Goal: Information Seeking & Learning: Learn about a topic

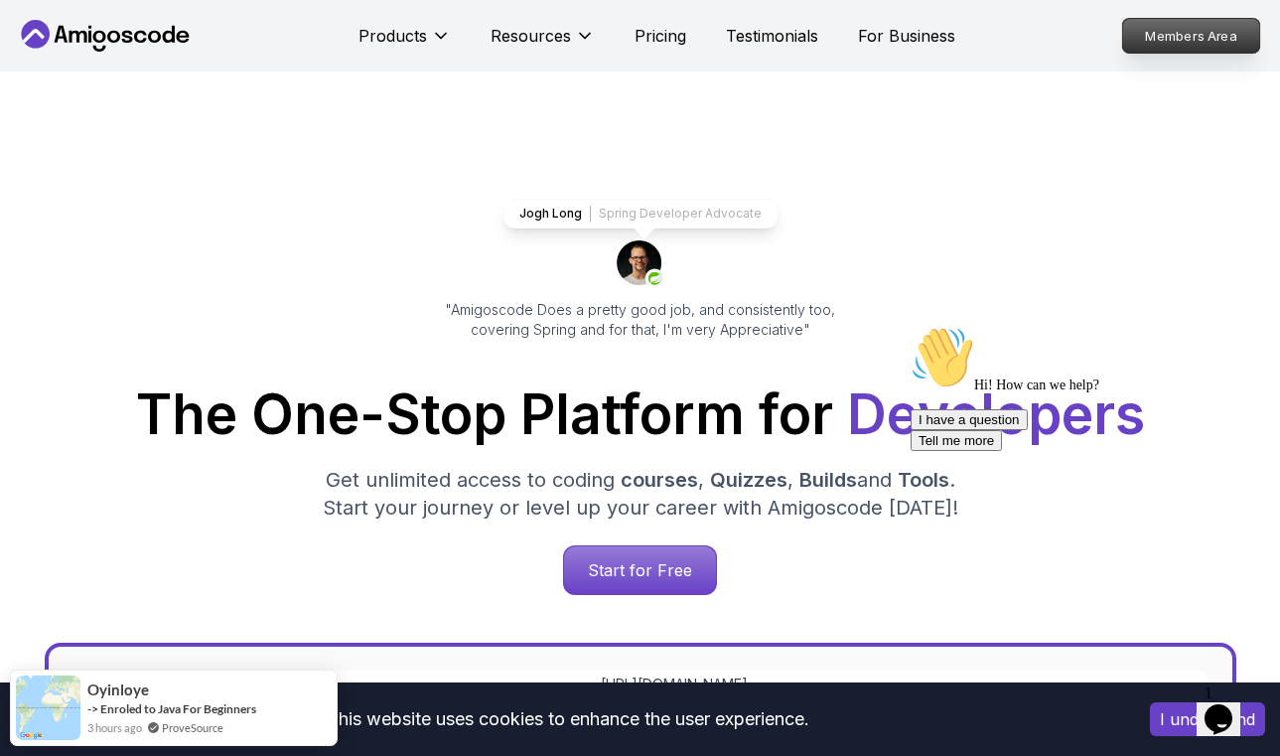
click at [1194, 36] on p "Members Area" at bounding box center [1191, 36] width 137 height 34
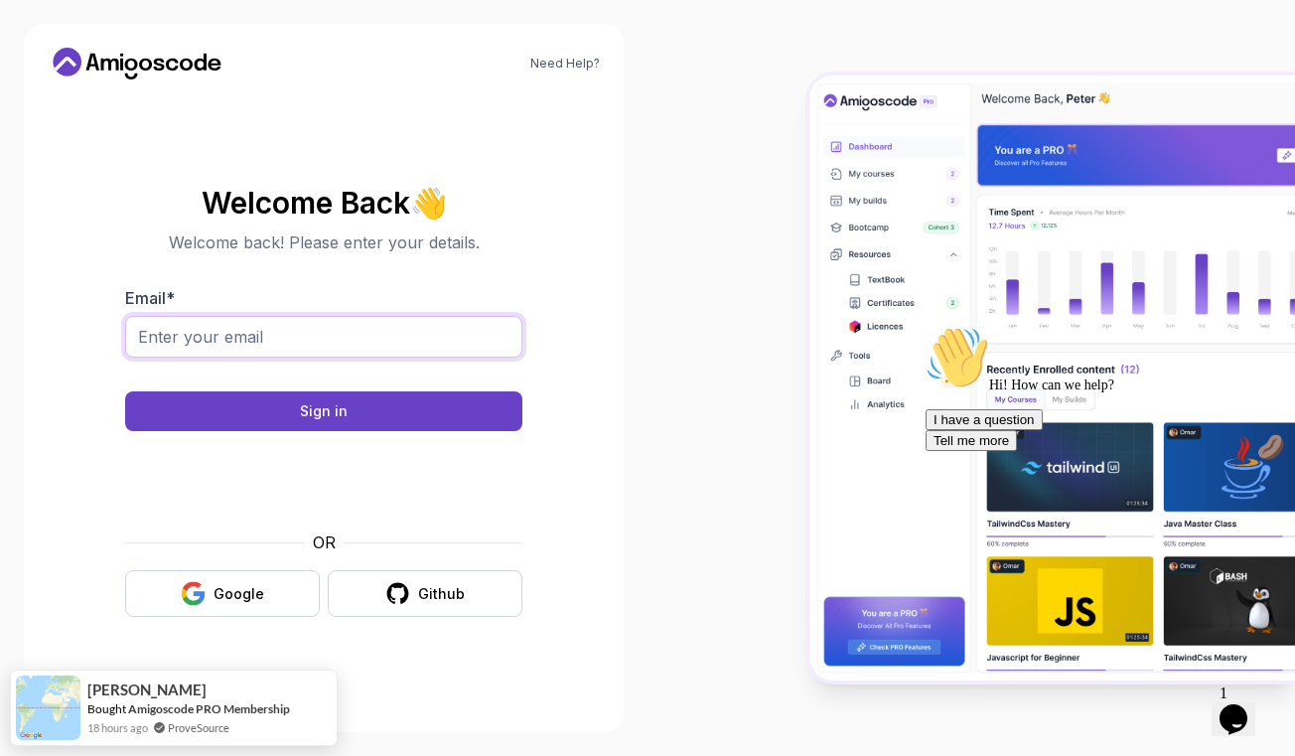
type input "[EMAIL_ADDRESS][PERSON_NAME][DOMAIN_NAME]"
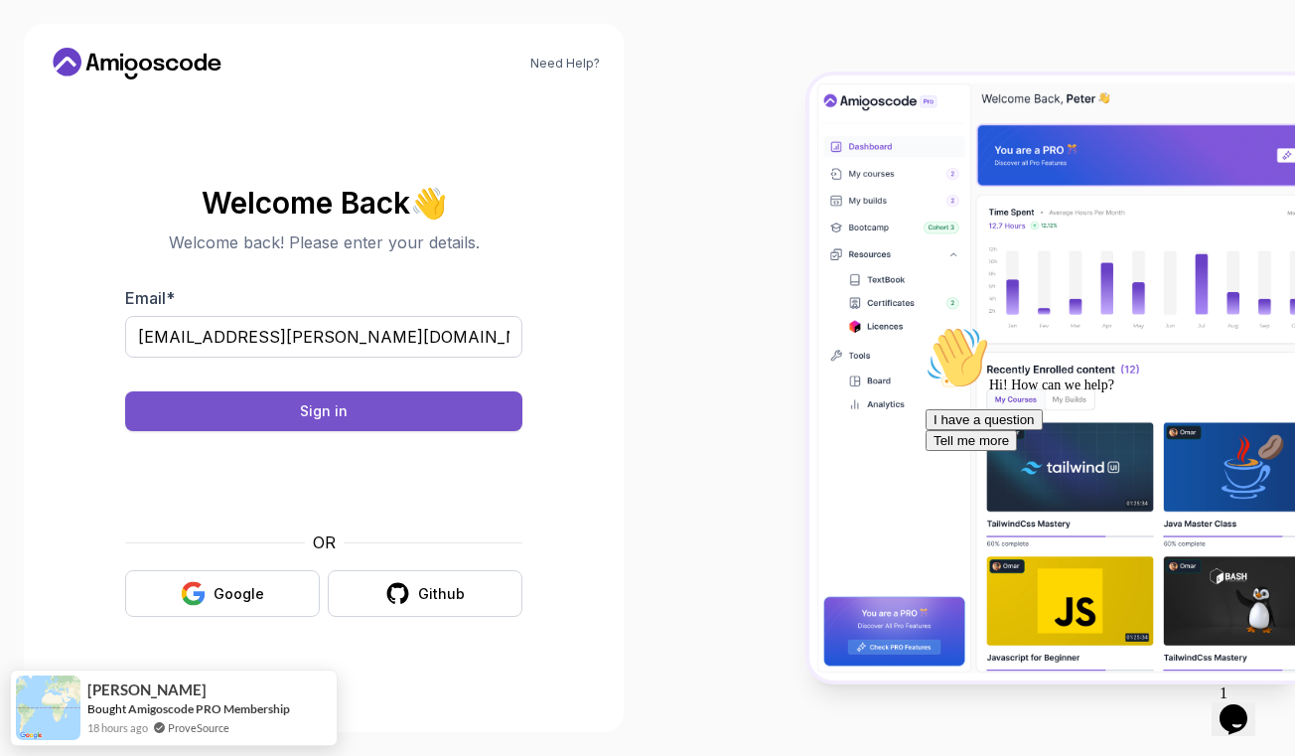
click at [267, 412] on button "Sign in" at bounding box center [323, 411] width 397 height 40
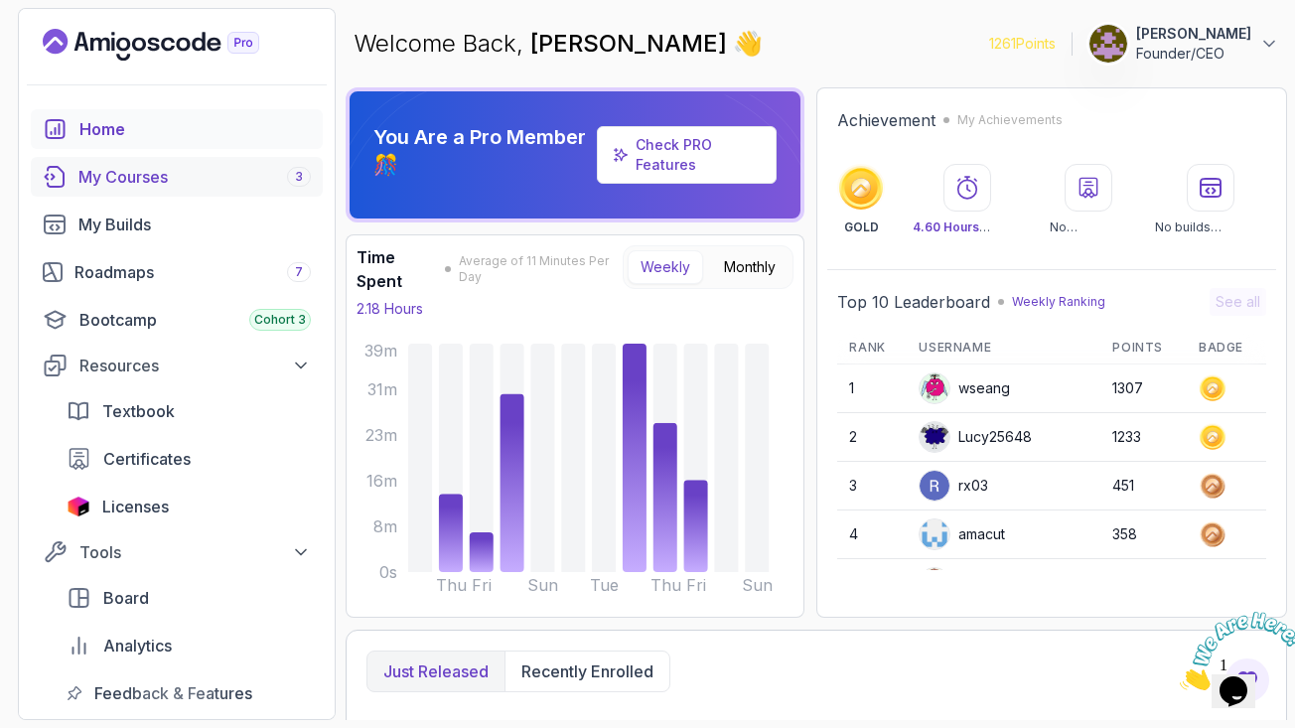
click at [153, 178] on div "My Courses 3" at bounding box center [194, 177] width 232 height 24
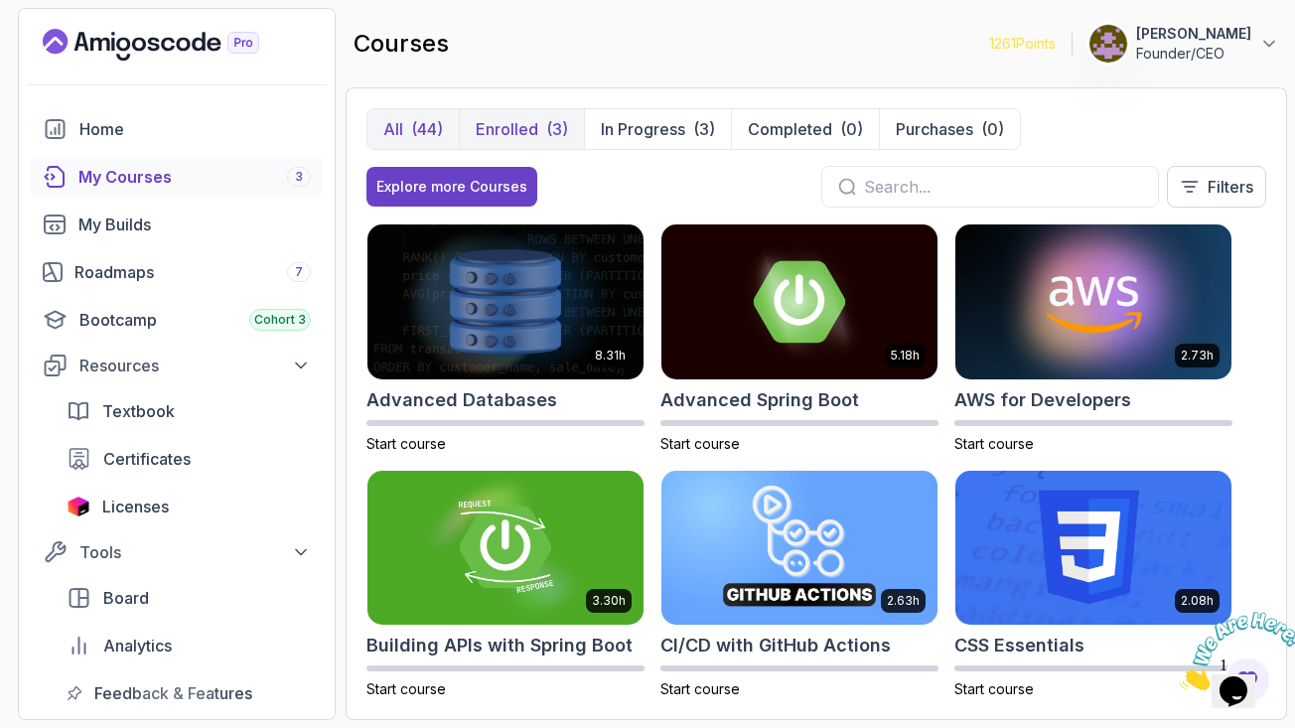
click at [519, 129] on p "Enrolled" at bounding box center [507, 129] width 63 height 24
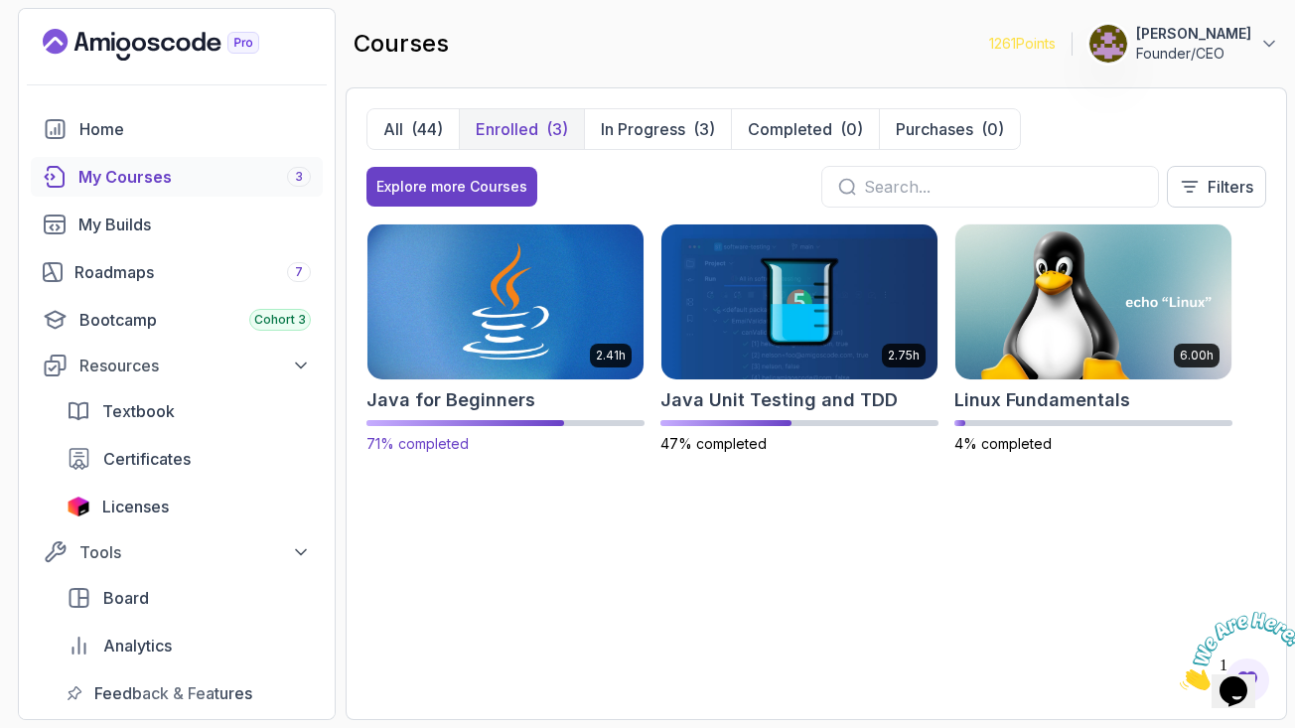
click at [475, 303] on img at bounding box center [505, 301] width 290 height 162
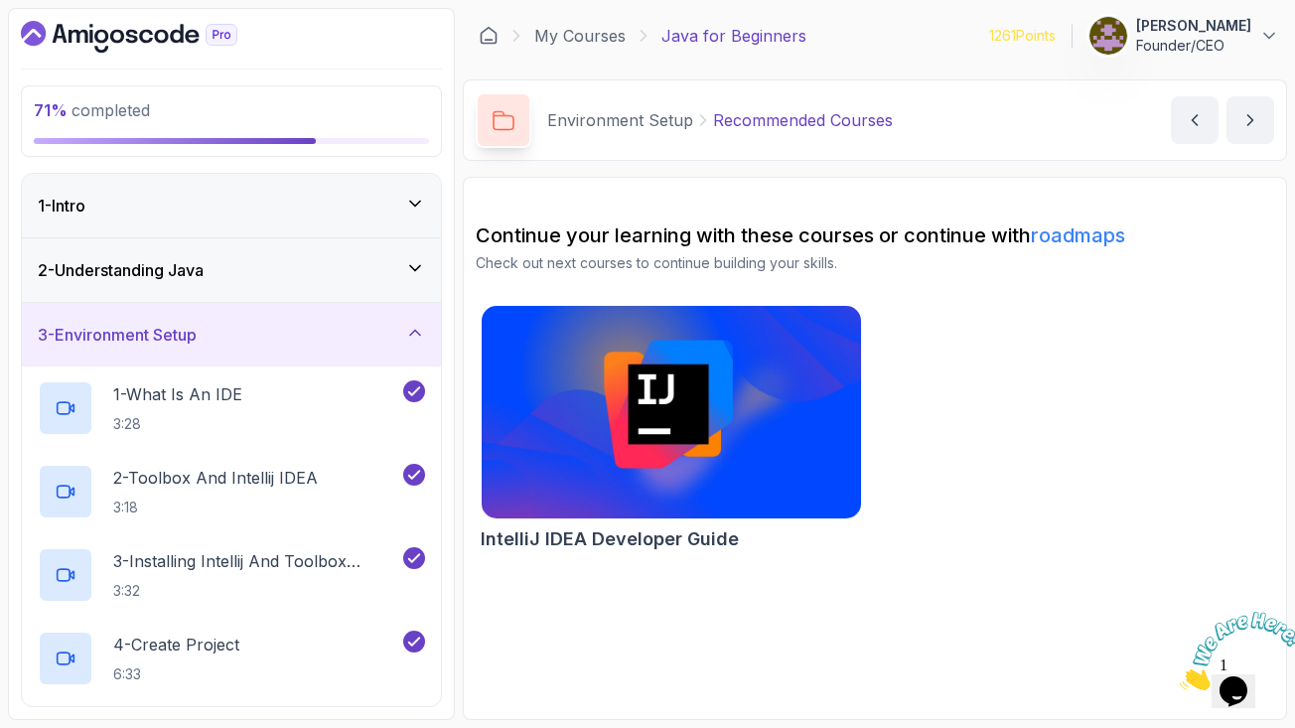
click at [414, 333] on icon at bounding box center [415, 333] width 20 height 20
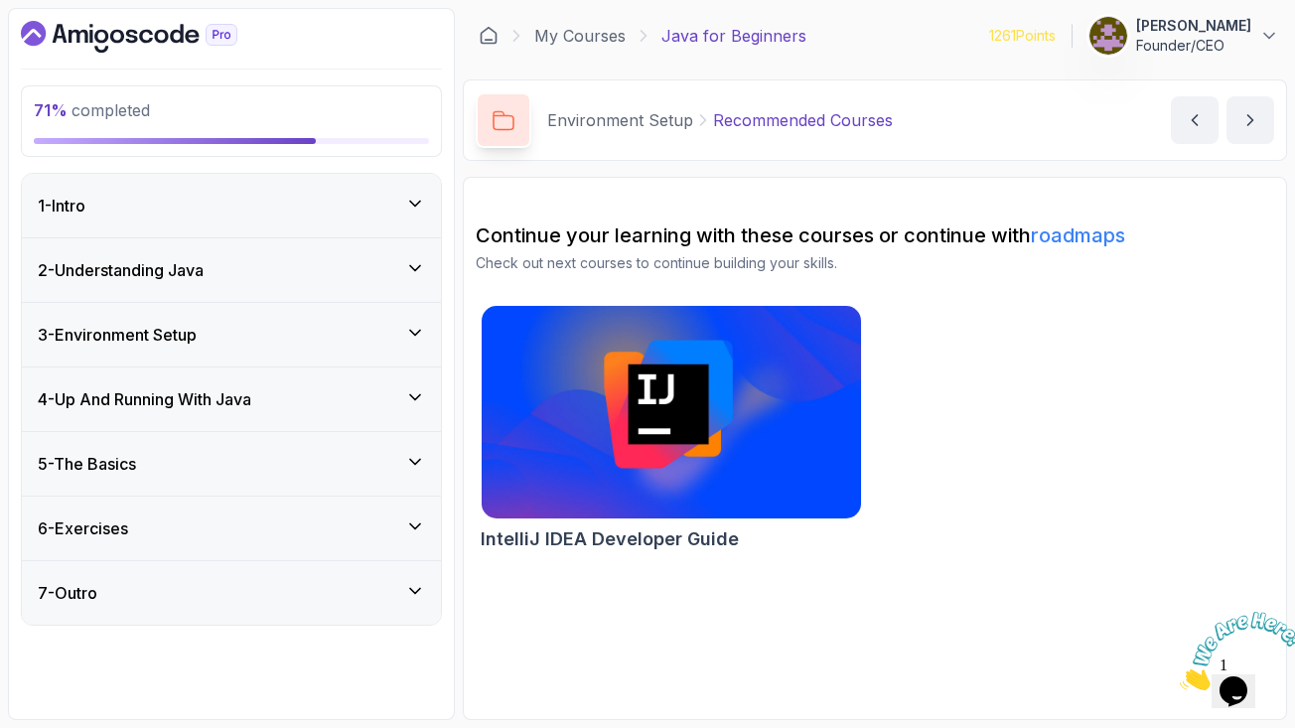
click at [413, 462] on icon at bounding box center [415, 462] width 10 height 5
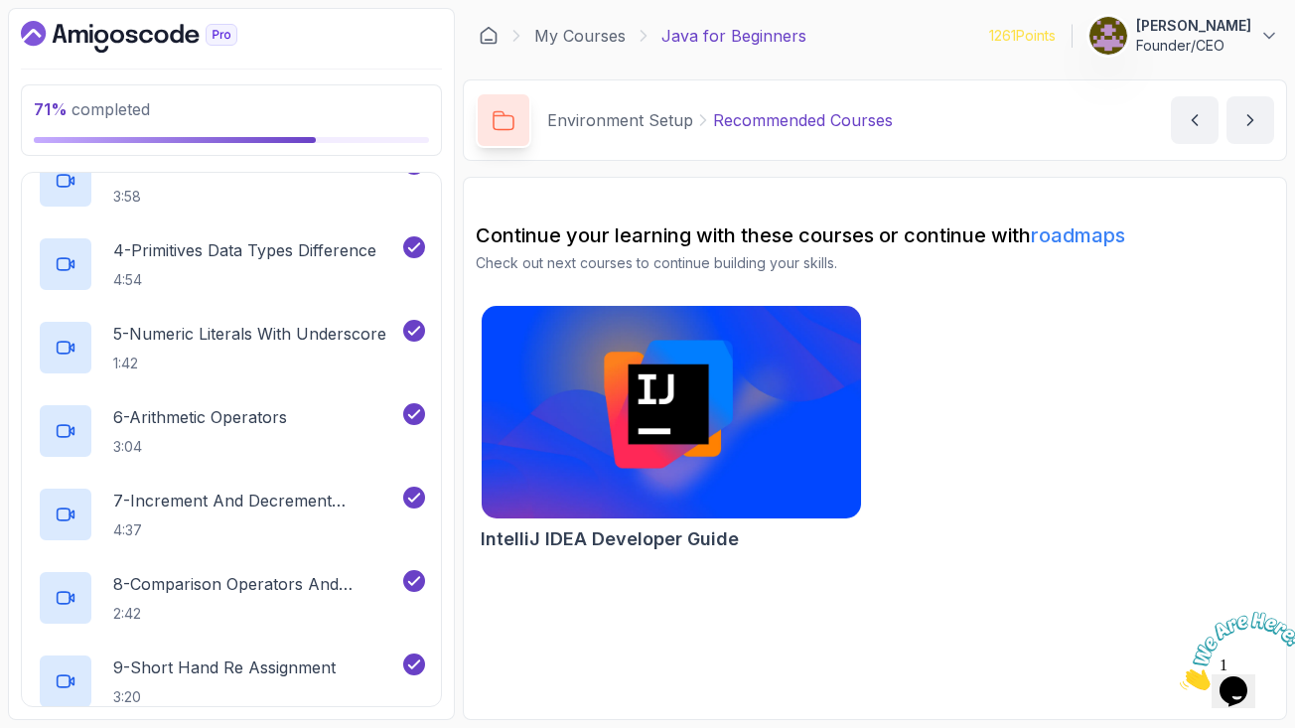
scroll to position [1204, 0]
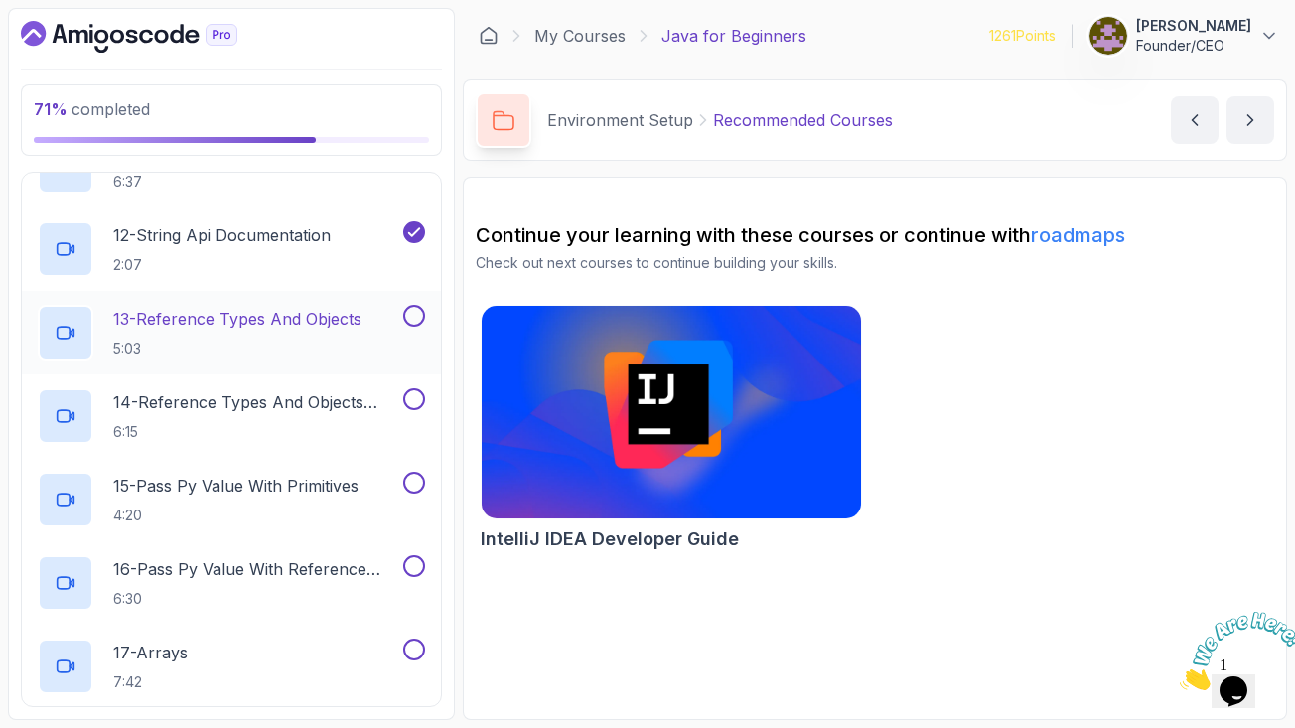
click at [70, 339] on icon at bounding box center [66, 333] width 20 height 20
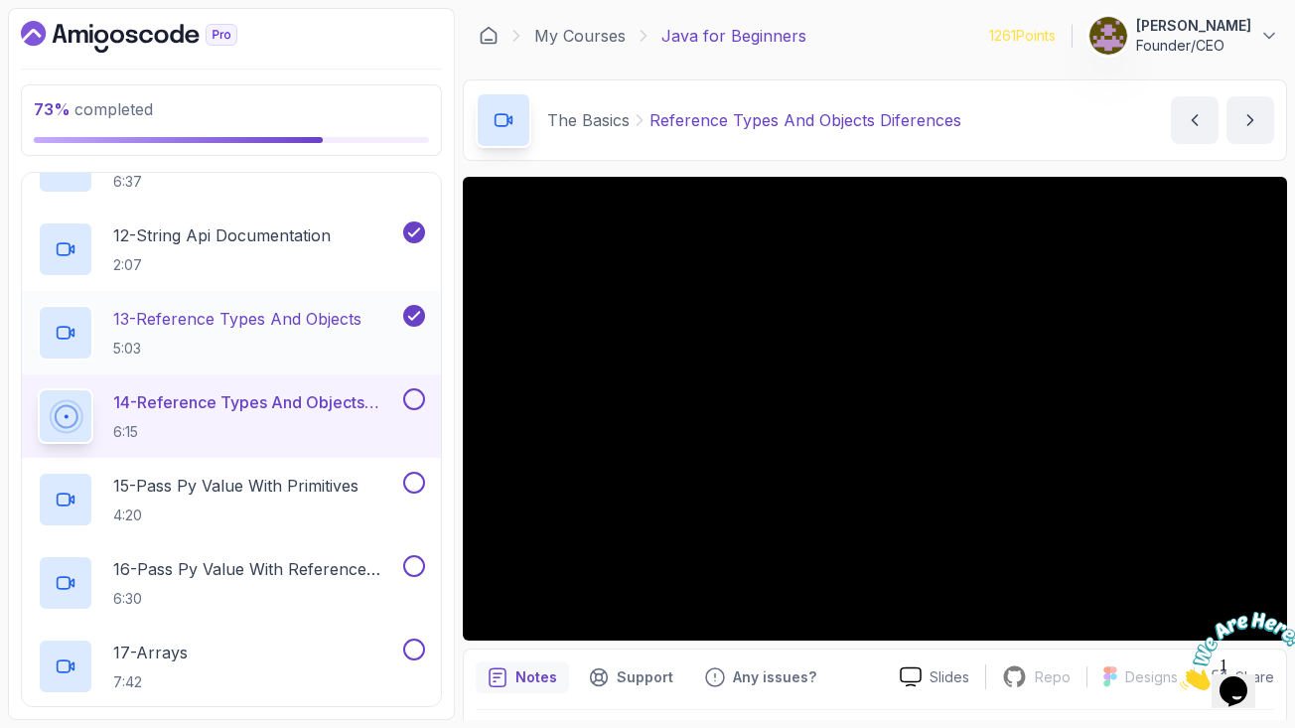
scroll to position [4, 0]
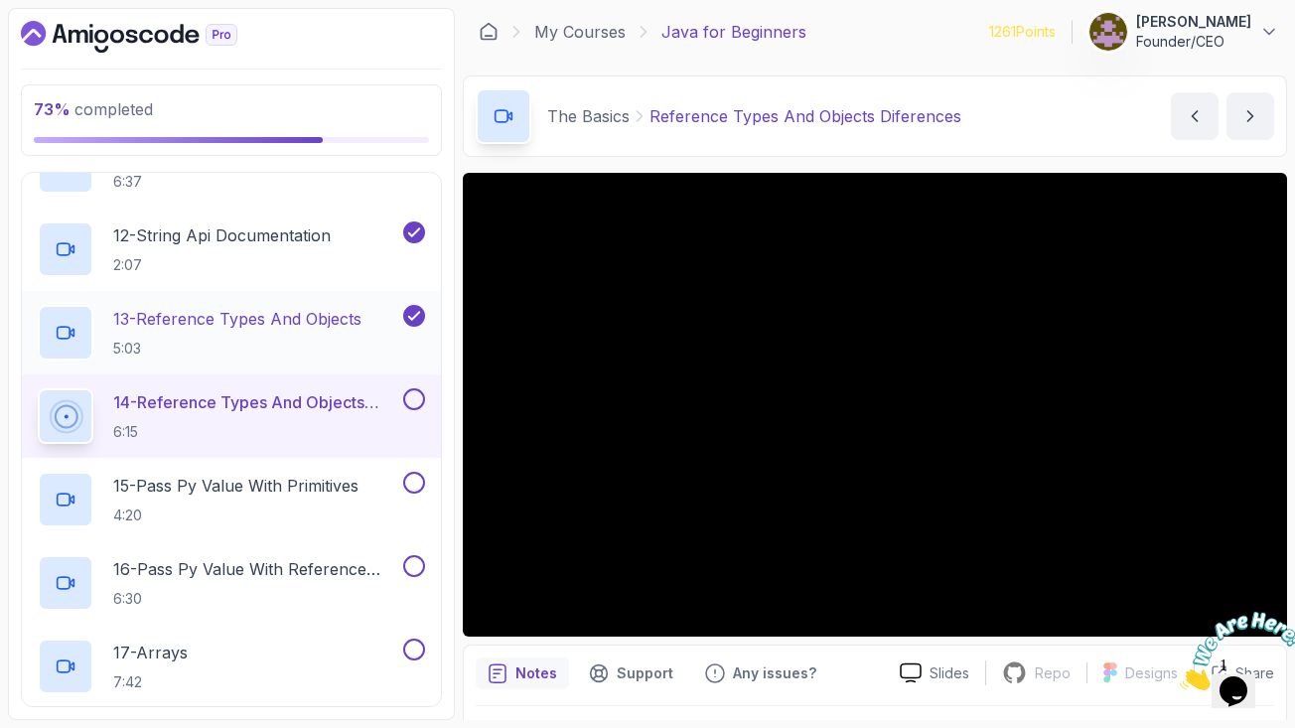
click at [1258, 612] on div at bounding box center [1233, 651] width 107 height 78
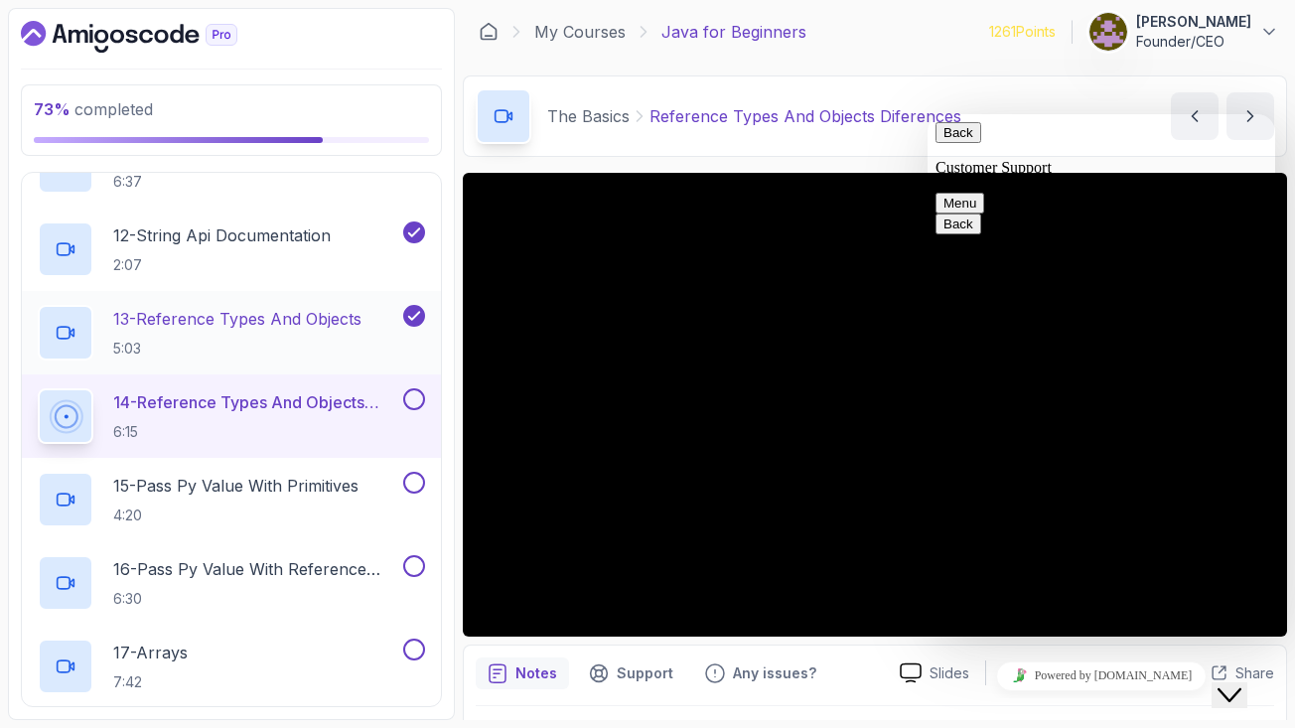
click at [830, 690] on div "Notes Support Any issues? Slides Repo Repository not available Designs Design n…" at bounding box center [875, 709] width 824 height 130
click at [960, 143] on button "Back" at bounding box center [958, 132] width 46 height 21
click at [861, 722] on section "73 % completed 1 - Intro 2 - Understanding Java 3 - Environment Setup 4 - Up An…" at bounding box center [647, 364] width 1295 height 728
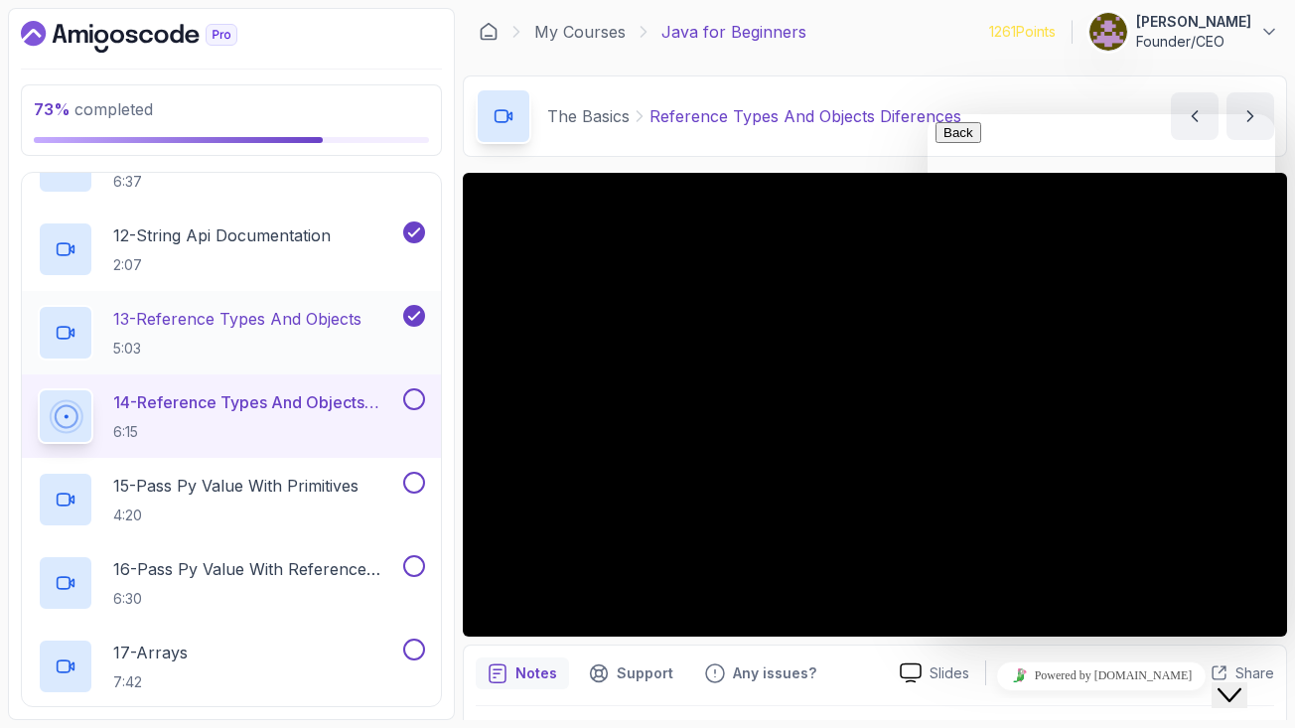
click at [954, 143] on button "Back" at bounding box center [958, 132] width 46 height 21
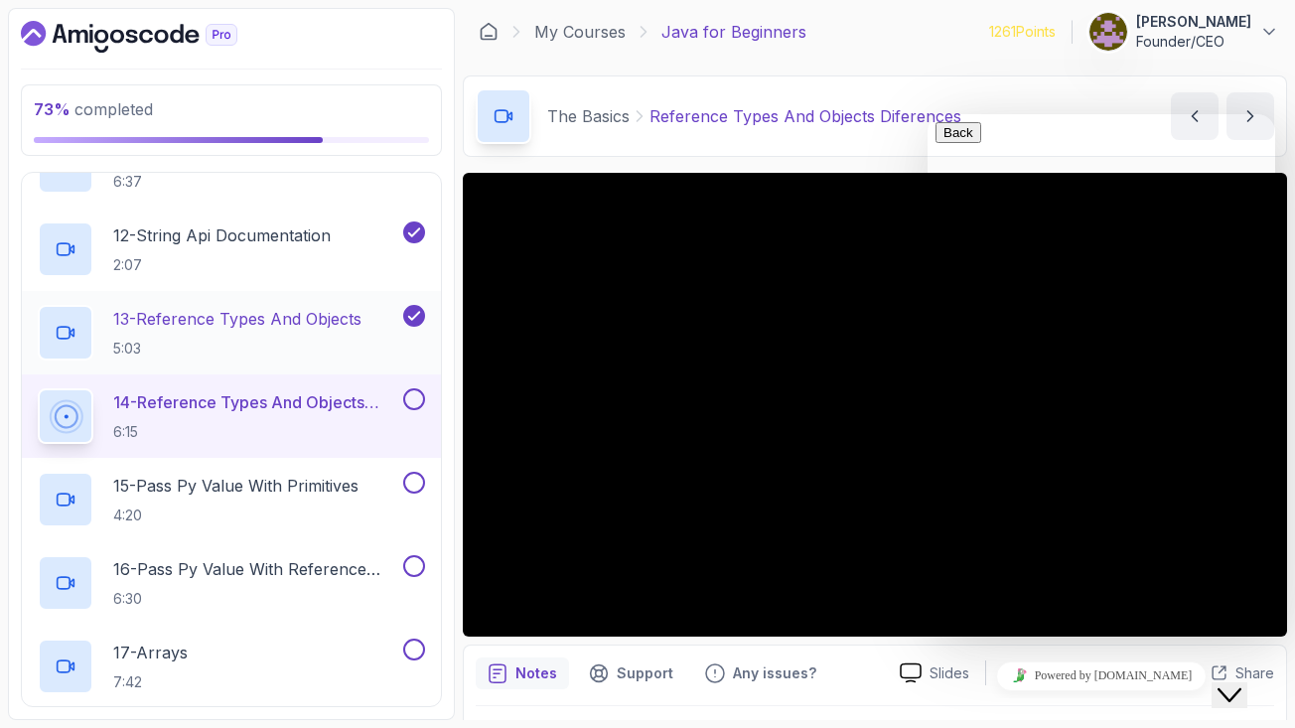
click at [886, 709] on div at bounding box center [875, 734] width 798 height 56
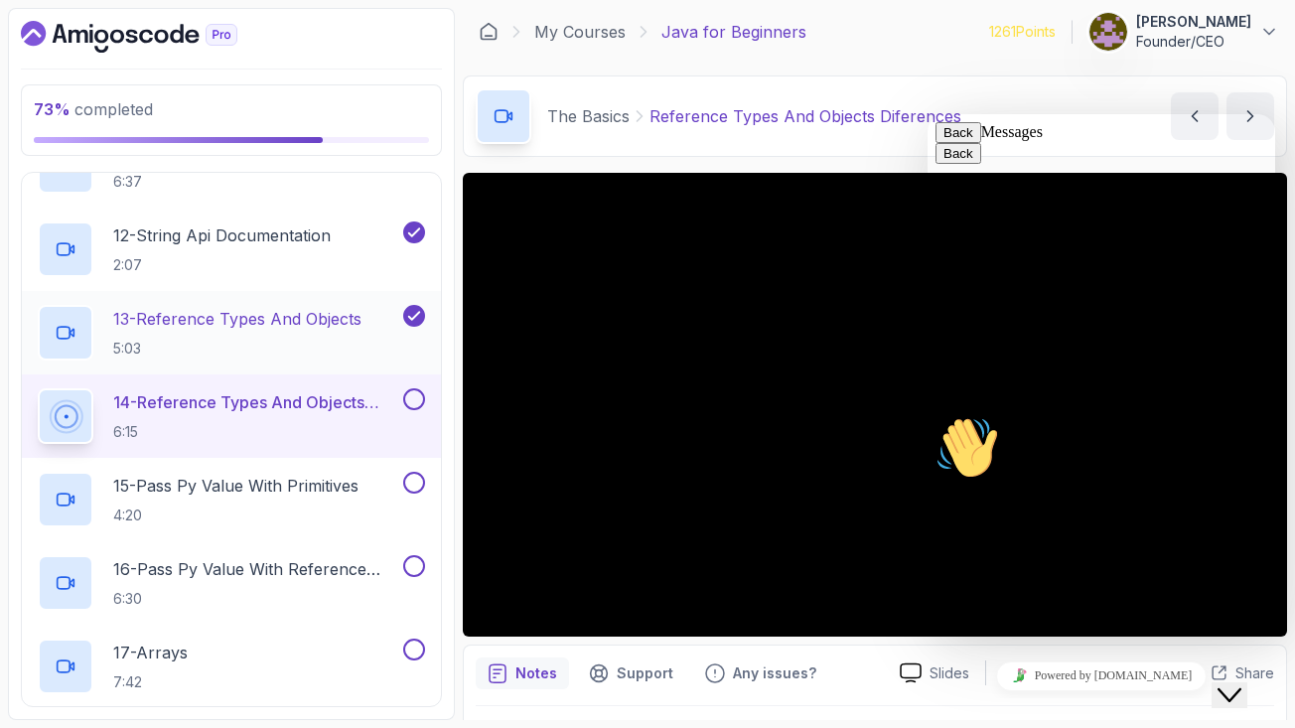
click at [959, 143] on button "Back" at bounding box center [958, 132] width 46 height 21
drag, startPoint x: 1079, startPoint y: 125, endPoint x: 1262, endPoint y: 143, distance: 183.6
click at [1262, 143] on div "Back Rate this chat Insert emoji Customer Support Hi! How can we help? 16:11 I …" at bounding box center [1101, 541] width 332 height 838
drag, startPoint x: 1182, startPoint y: 127, endPoint x: 1214, endPoint y: 273, distance: 149.6
click at [1214, 273] on div "Back Rate this chat Insert emoji Customer Support Hi! How can we help? 16:11 I …" at bounding box center [1101, 541] width 332 height 838
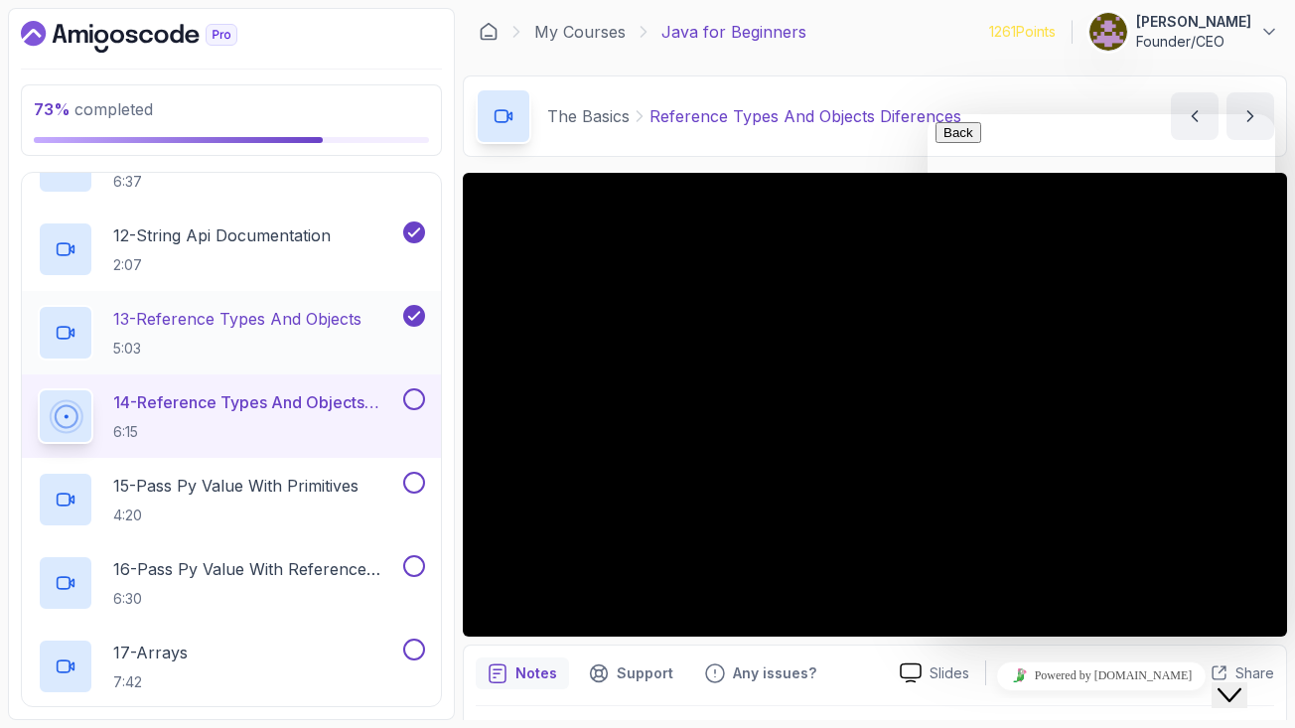
drag, startPoint x: 1241, startPoint y: 292, endPoint x: 1200, endPoint y: 246, distance: 61.2
drag, startPoint x: 1095, startPoint y: 618, endPoint x: 1105, endPoint y: 572, distance: 46.7
click at [1241, 683] on icon "Close Chat This icon closes the chat window." at bounding box center [1229, 695] width 24 height 24
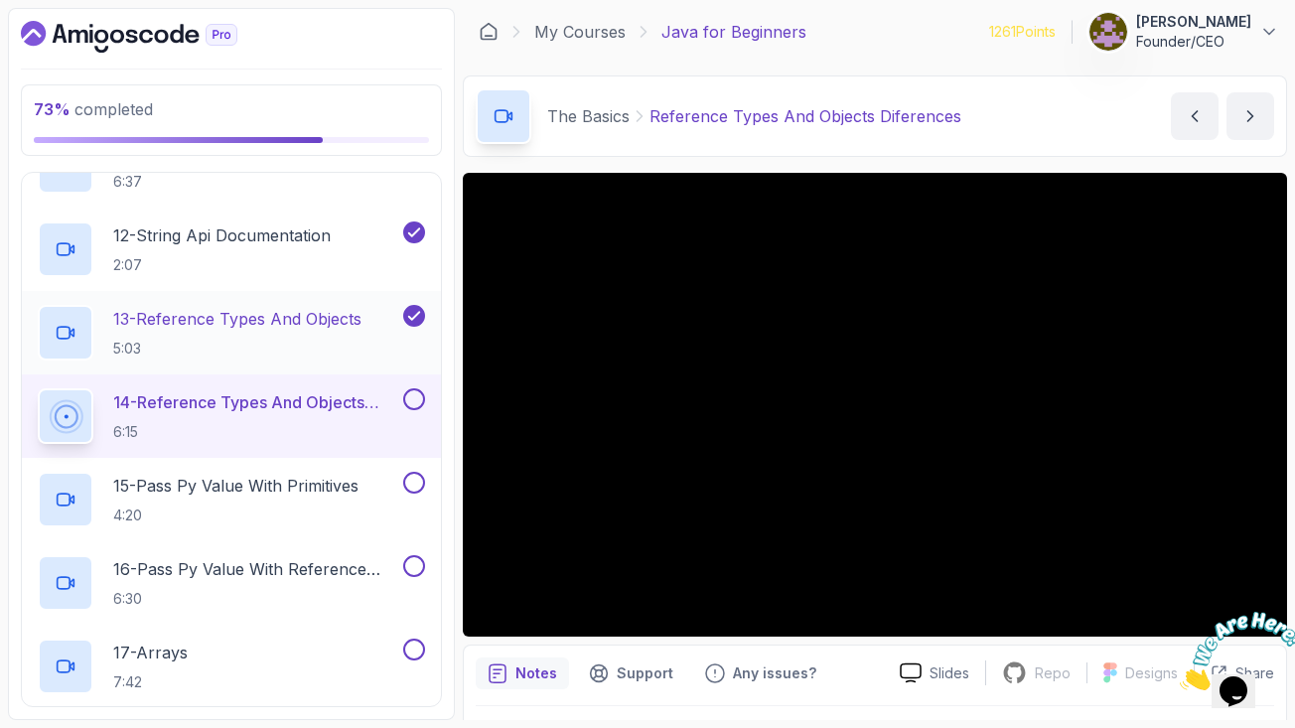
click at [1264, 612] on div at bounding box center [1233, 651] width 107 height 78
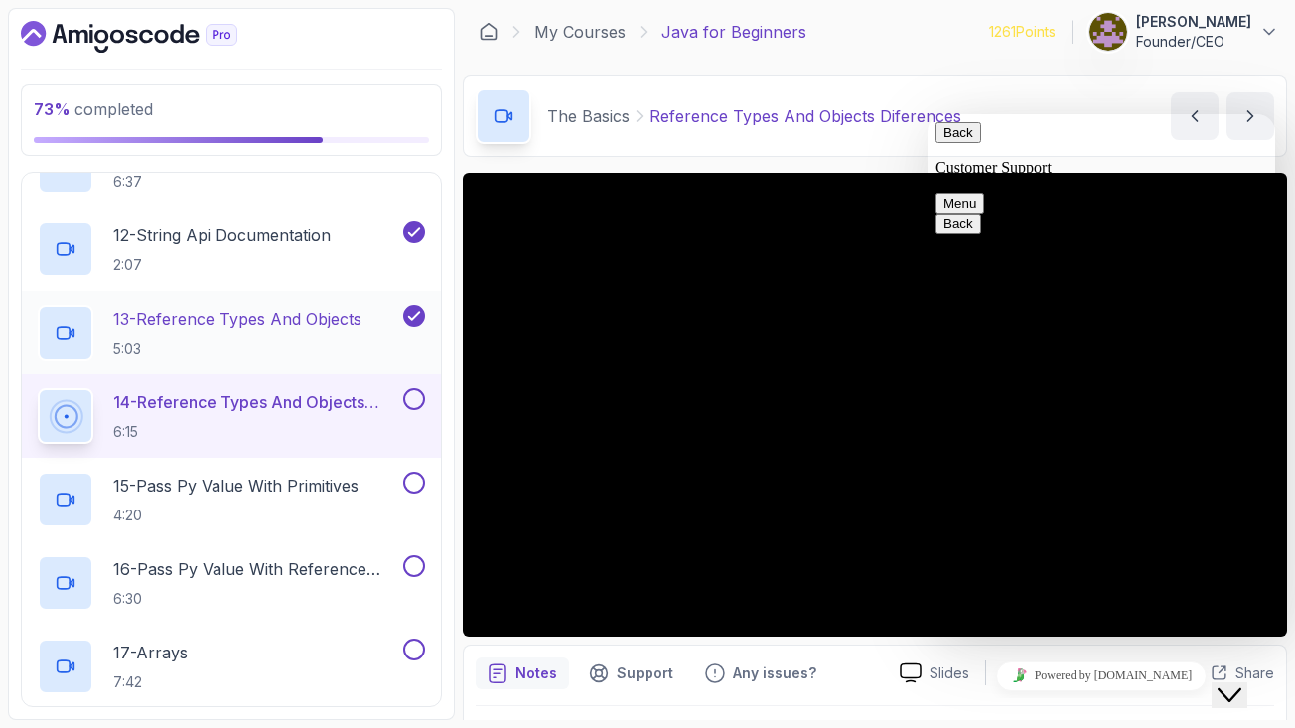
click at [1239, 683] on icon "Close Chat This icon closes the chat window." at bounding box center [1229, 695] width 24 height 24
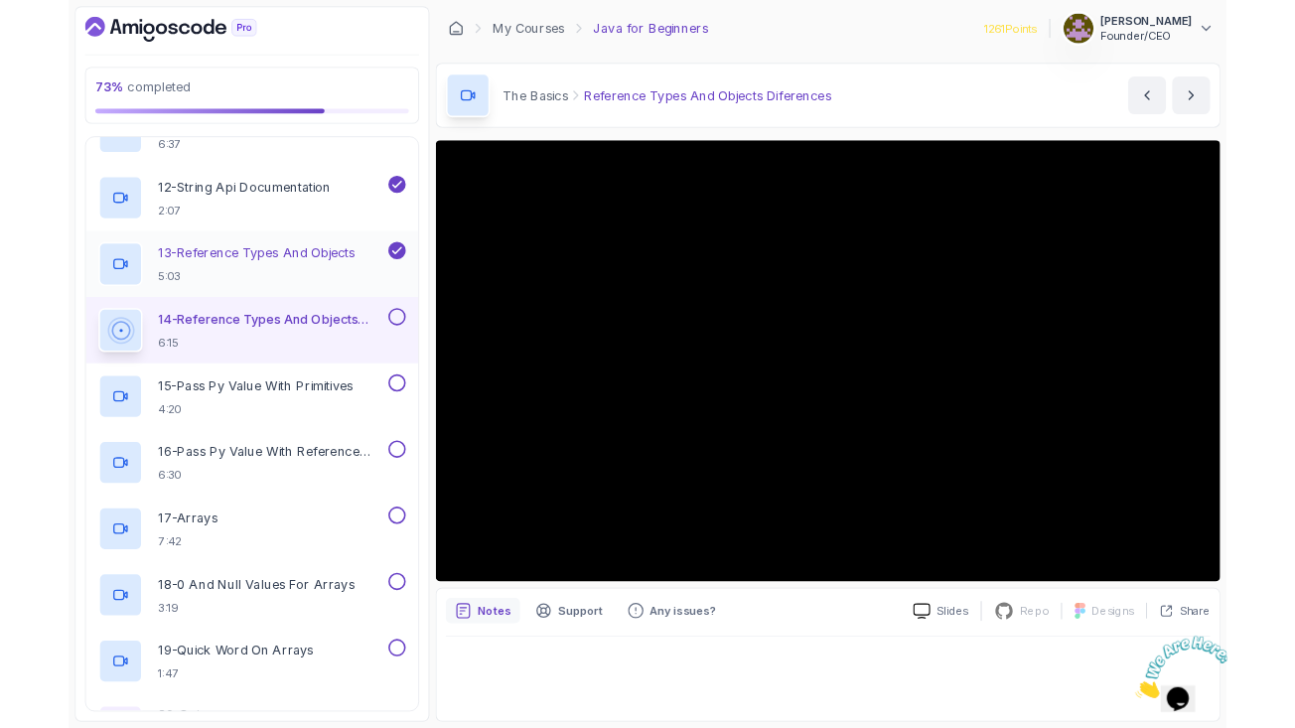
scroll to position [0, 0]
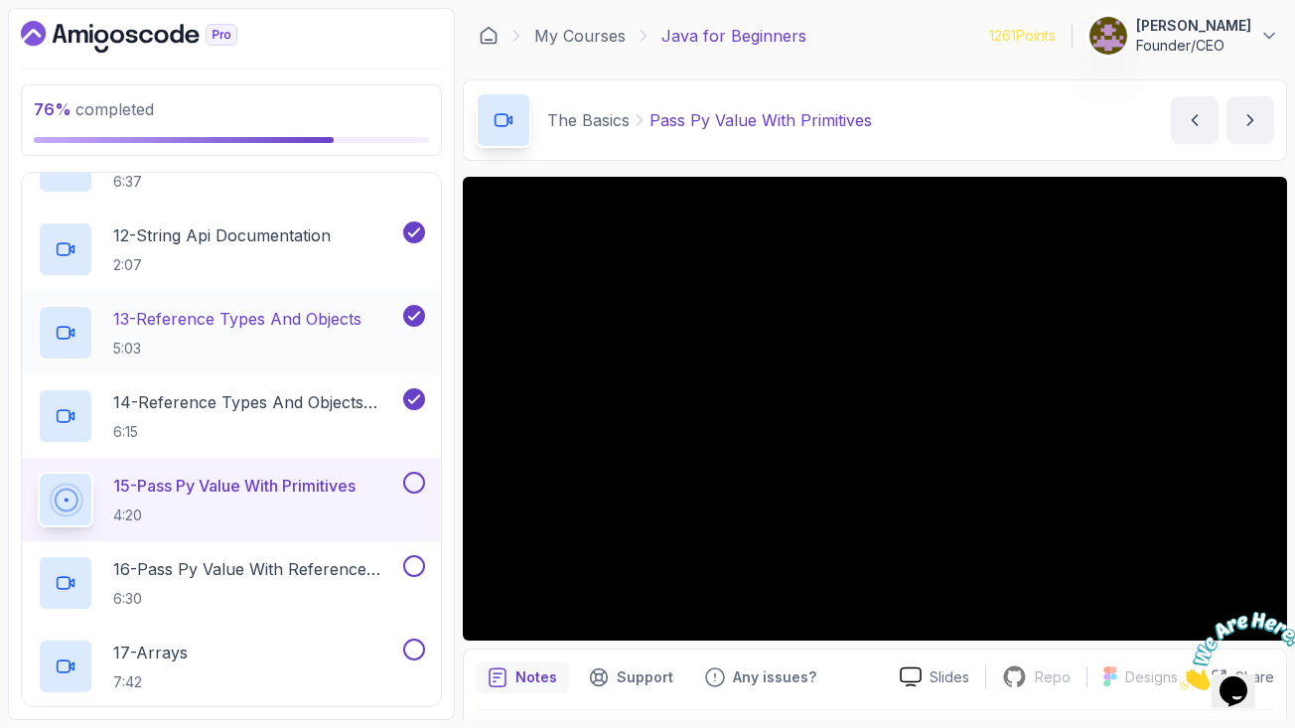
click at [1177, 30] on p "Phillip Pattillo" at bounding box center [1193, 26] width 115 height 20
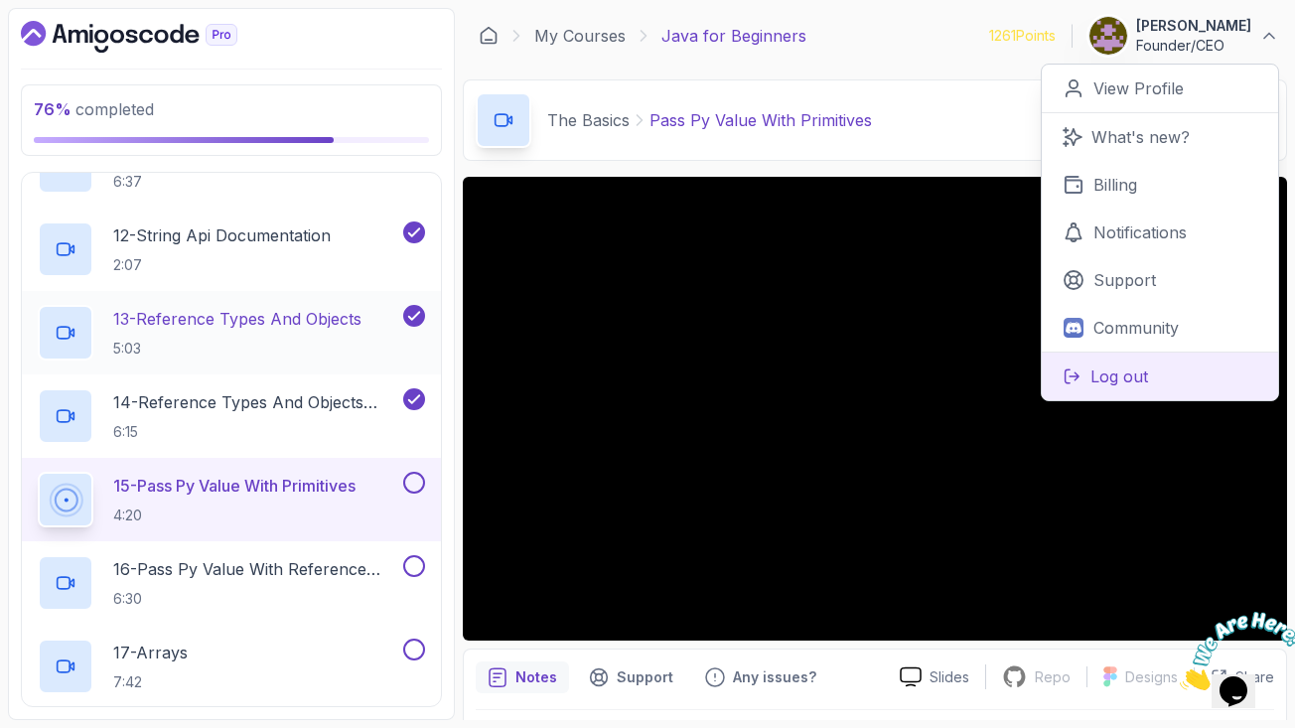
click at [1160, 374] on button "Log out" at bounding box center [1160, 375] width 236 height 49
